Goal: Subscribe to service/newsletter

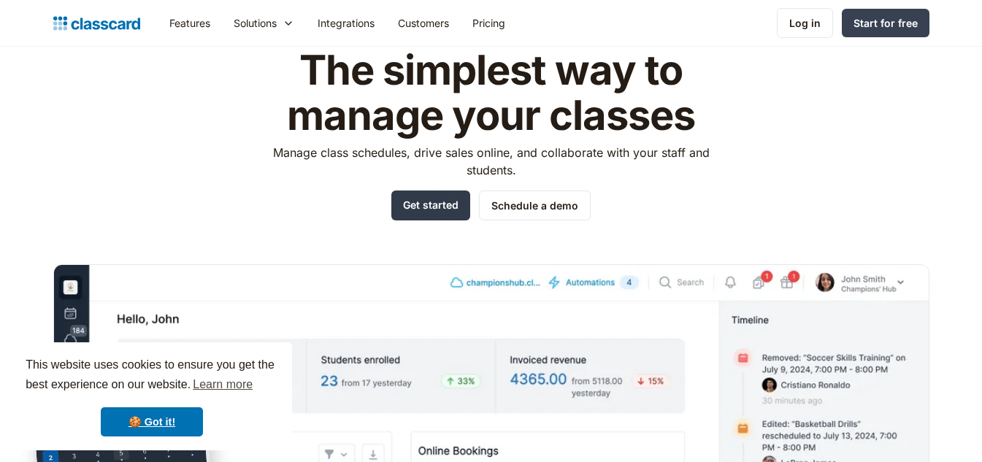
click at [450, 202] on link "Get started" at bounding box center [430, 205] width 79 height 30
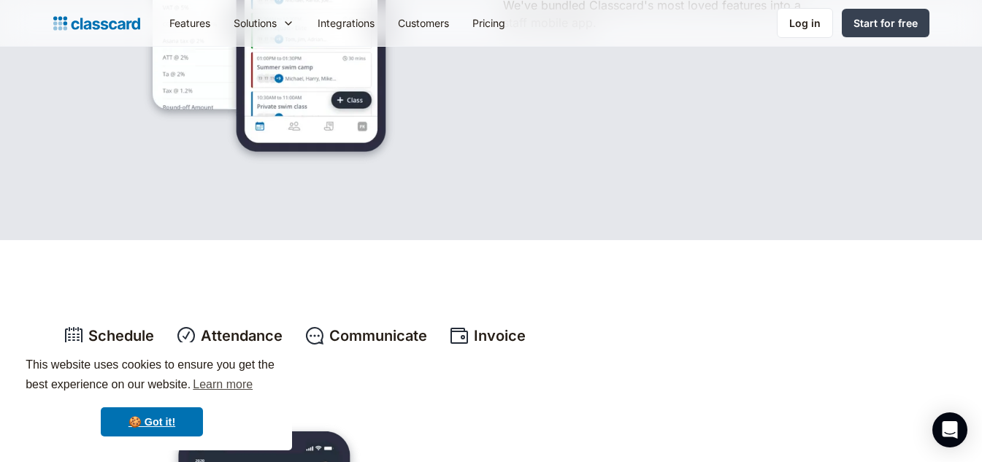
scroll to position [219, 0]
